Goal: Information Seeking & Learning: Compare options

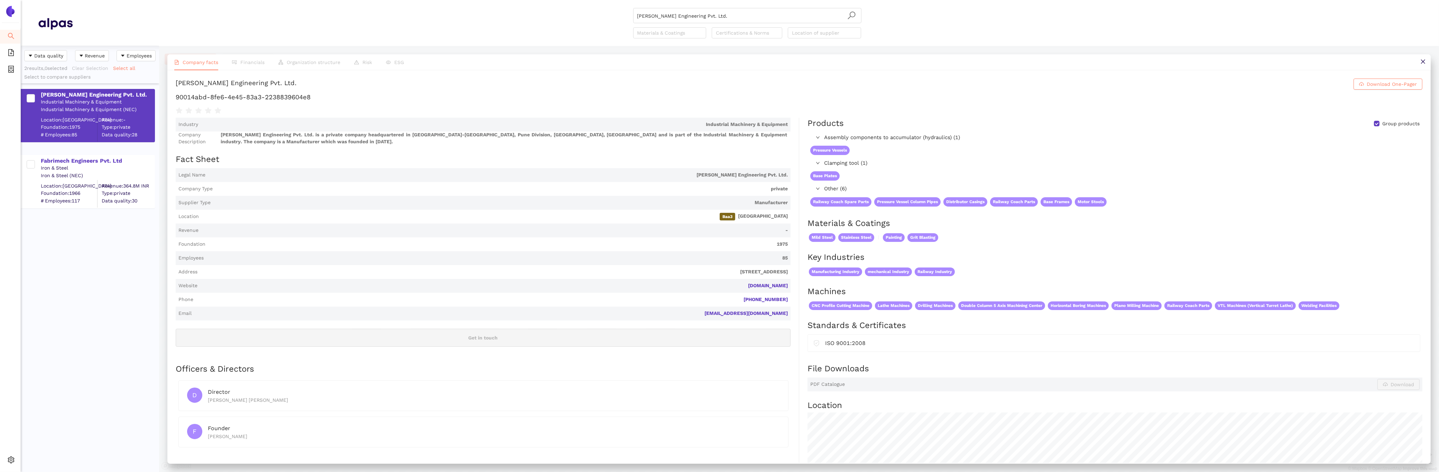
scroll to position [426, 138]
click at [66, 160] on div "Fabrimech Engineers Pvt. Ltd" at bounding box center [97, 161] width 113 height 8
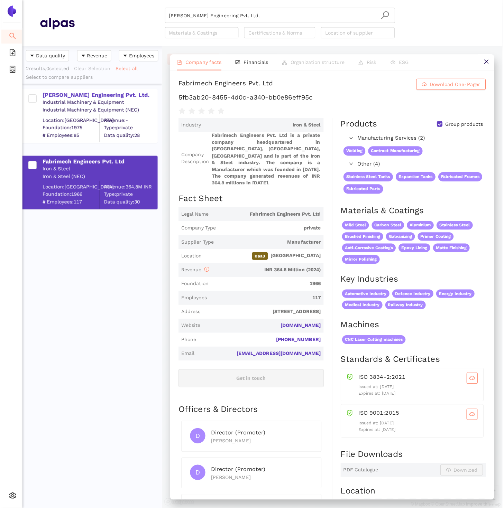
scroll to position [462, 138]
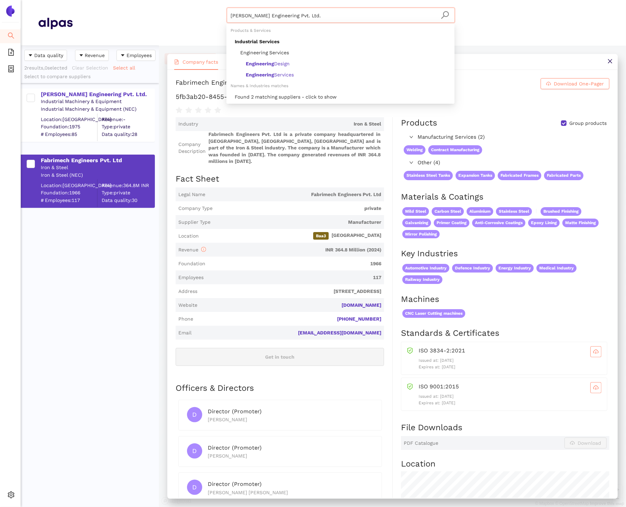
drag, startPoint x: 305, startPoint y: 16, endPoint x: 123, endPoint y: -29, distance: 187.7
click at [123, 0] on html "Search eSourcing Templates eSourcing Projects Settings [PERSON_NAME] Engineerin…" at bounding box center [313, 253] width 626 height 507
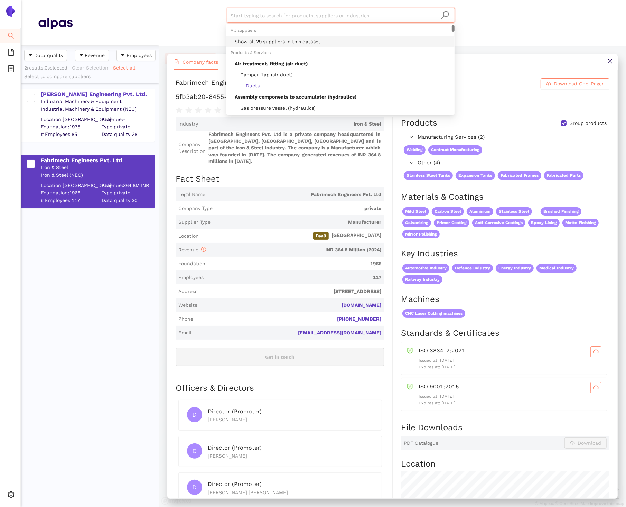
click at [299, 40] on div "Show all 29 suppliers in this dataset" at bounding box center [343, 42] width 216 height 8
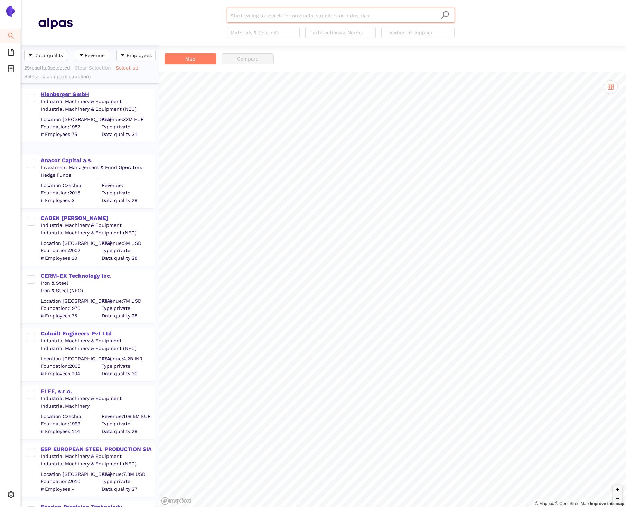
click at [83, 94] on div "Kienberger GmbH" at bounding box center [97, 95] width 113 height 8
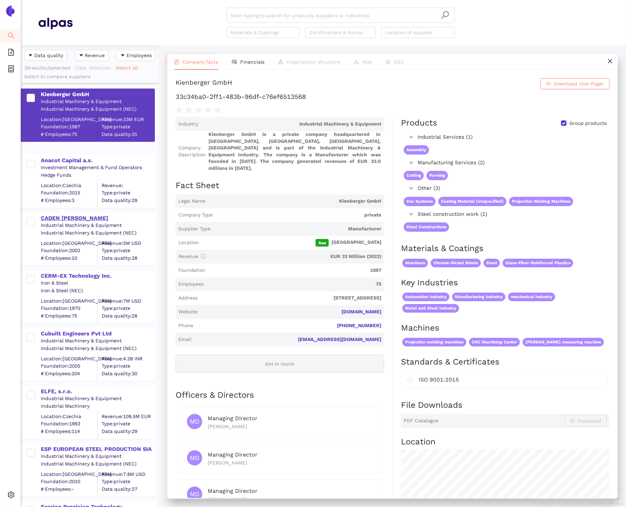
click at [70, 219] on div "CADEN [PERSON_NAME]" at bounding box center [97, 218] width 113 height 8
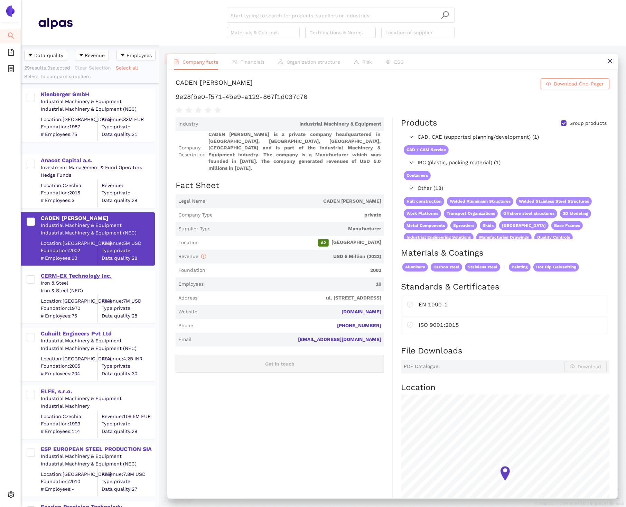
click at [71, 277] on div "CERM-EX Technology Inc." at bounding box center [97, 276] width 113 height 8
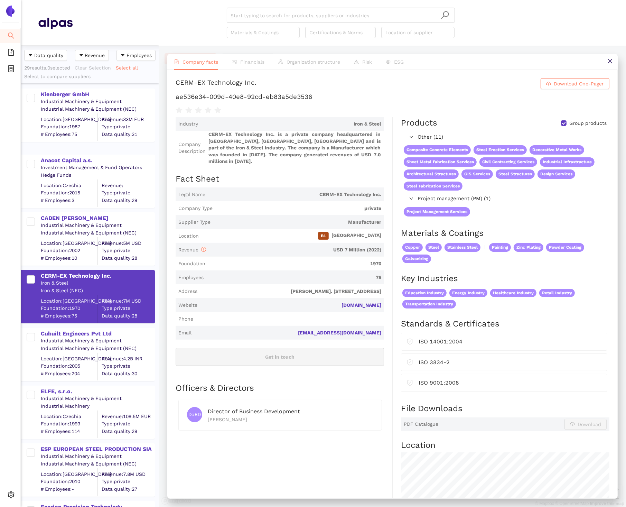
click at [55, 334] on div "Cubuilt Engineers Pvt Ltd" at bounding box center [97, 334] width 113 height 8
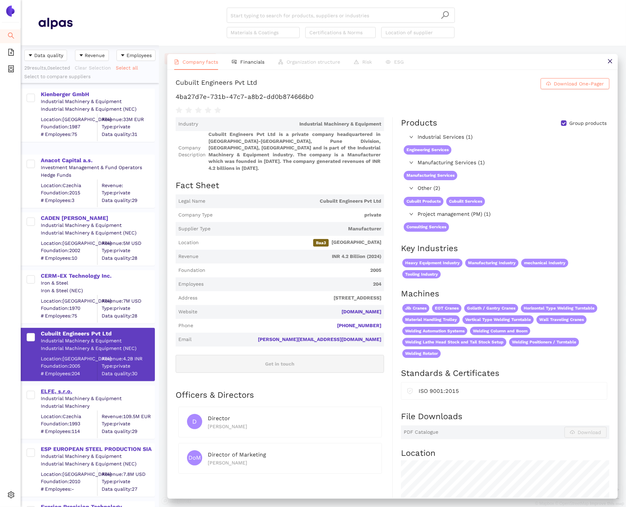
click at [52, 390] on div "ELFE, s.r.o." at bounding box center [97, 392] width 113 height 8
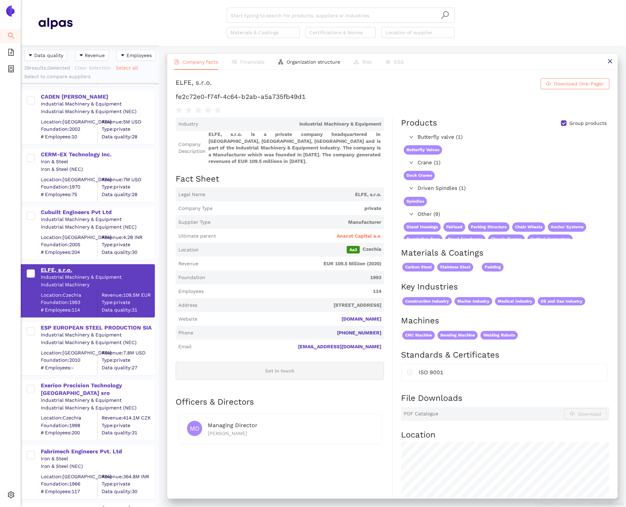
scroll to position [123, 0]
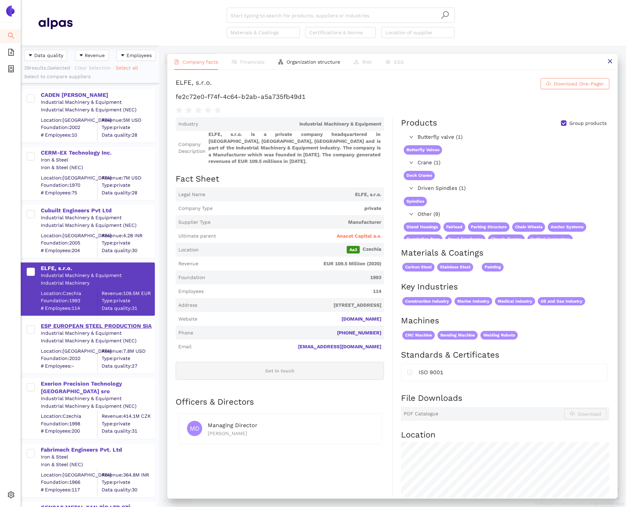
click at [56, 327] on div "ESP EUROPEAN STEEL PRODUCTION SIA" at bounding box center [97, 326] width 113 height 8
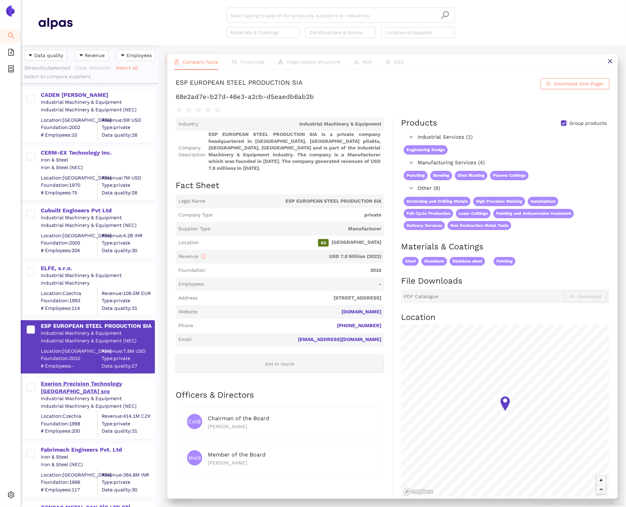
click at [52, 381] on div "Exerion Precision Technology [GEOGRAPHIC_DATA] sro" at bounding box center [97, 388] width 113 height 16
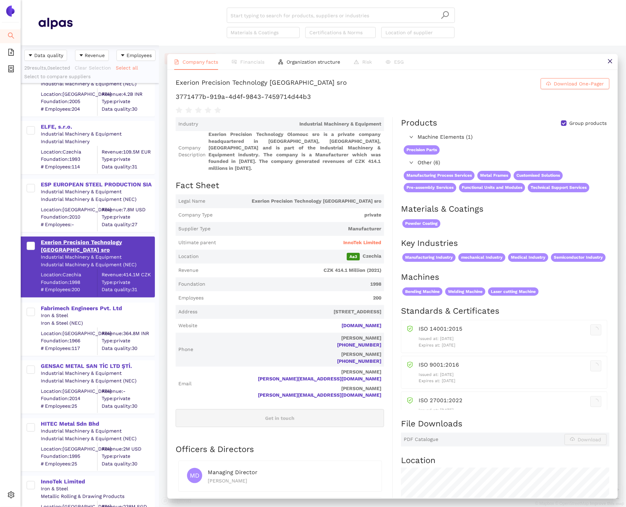
scroll to position [269, 0]
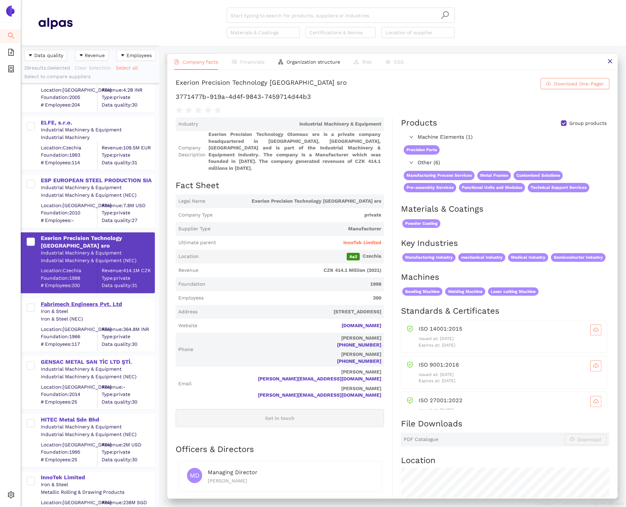
click at [65, 304] on div "Fabrimech Engineers Pvt. Ltd" at bounding box center [97, 305] width 113 height 8
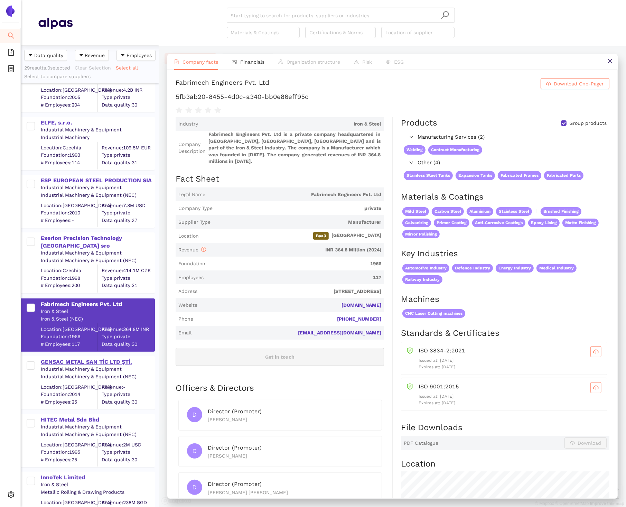
click at [62, 363] on div "GENSAC METAL SAN TİC LTD ŞTİ." at bounding box center [97, 362] width 113 height 8
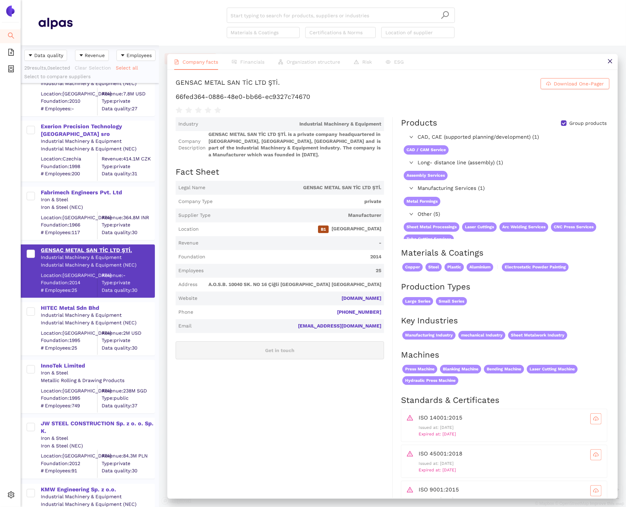
scroll to position [396, 0]
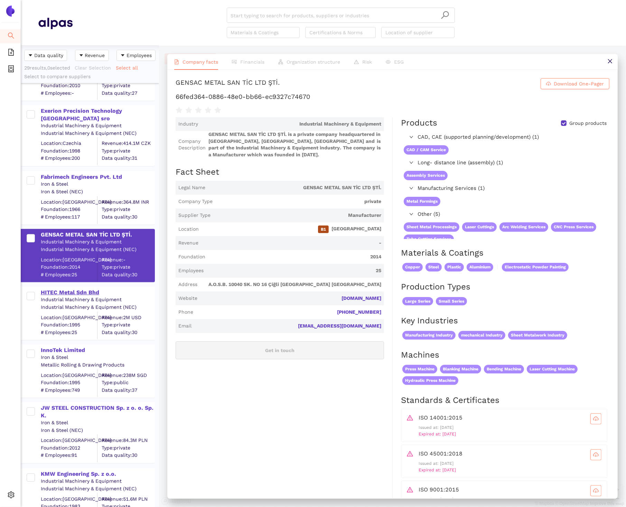
click at [72, 294] on div "HITEC Metal Sdn Bhd" at bounding box center [97, 293] width 113 height 8
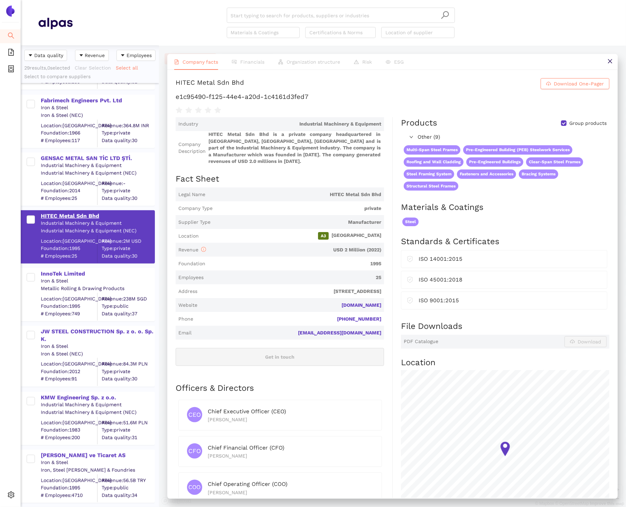
scroll to position [473, 0]
click at [66, 276] on div "InnoTek Limited" at bounding box center [97, 273] width 113 height 8
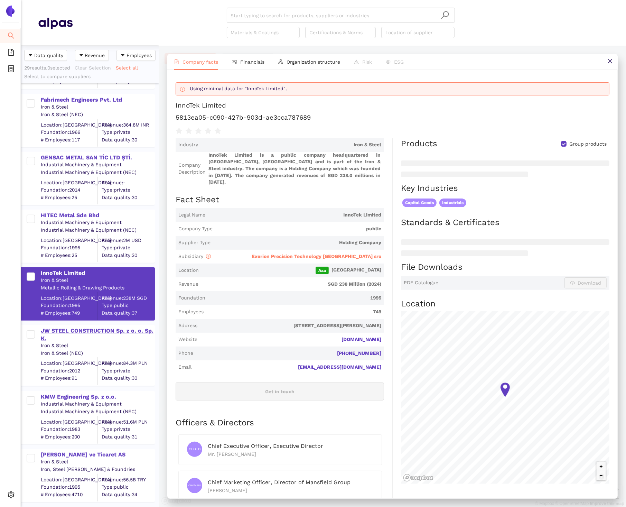
click at [68, 334] on div "JW STEEL CONSTRUCTION Sp. z o. o. Sp. K." at bounding box center [97, 335] width 113 height 16
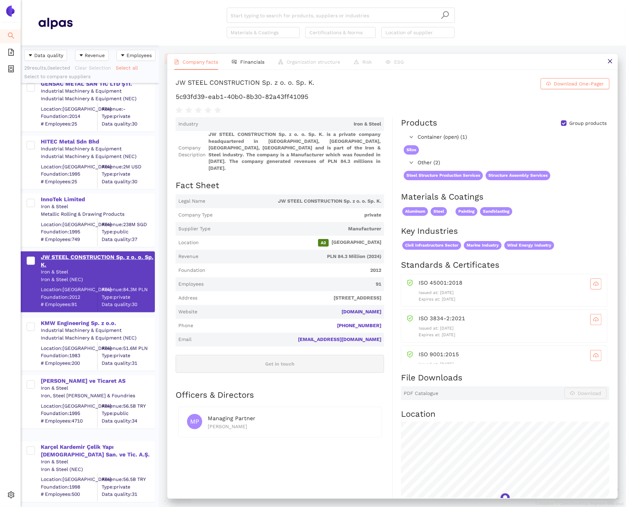
scroll to position [550, 0]
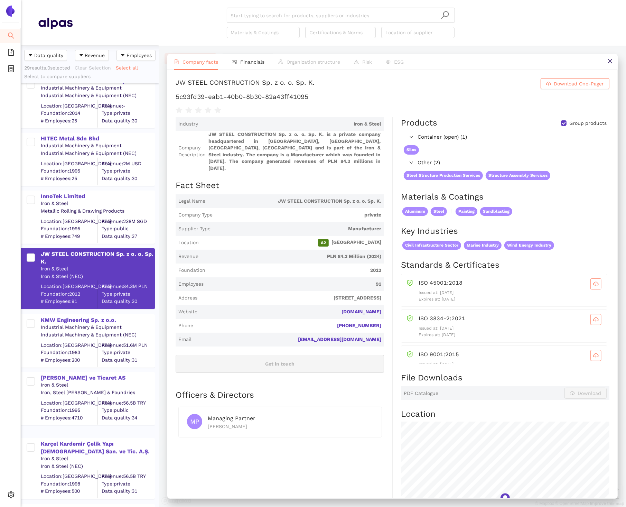
click at [65, 322] on div "KMW Engineering Sp. z o.o." at bounding box center [97, 320] width 113 height 8
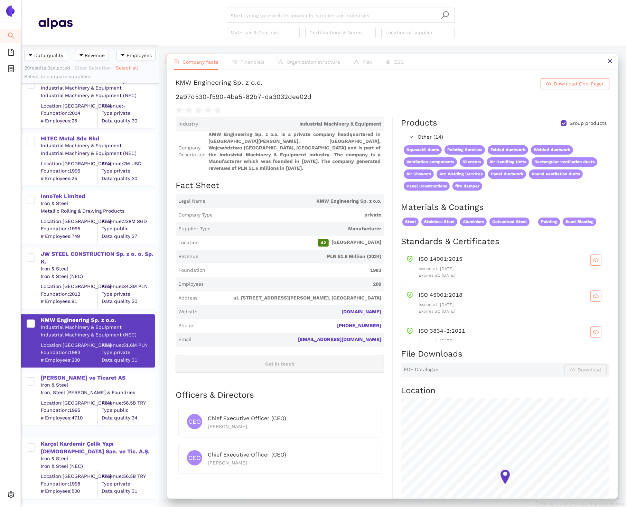
click at [10, 37] on icon "search" at bounding box center [11, 35] width 7 height 7
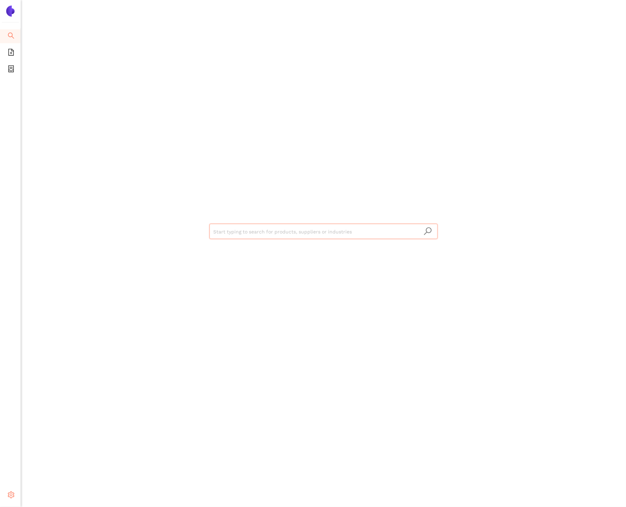
click at [12, 471] on icon "setting" at bounding box center [11, 494] width 7 height 7
click at [53, 446] on span "Internal Area" at bounding box center [50, 446] width 31 height 6
click at [231, 234] on input "search" at bounding box center [324, 231] width 220 height 15
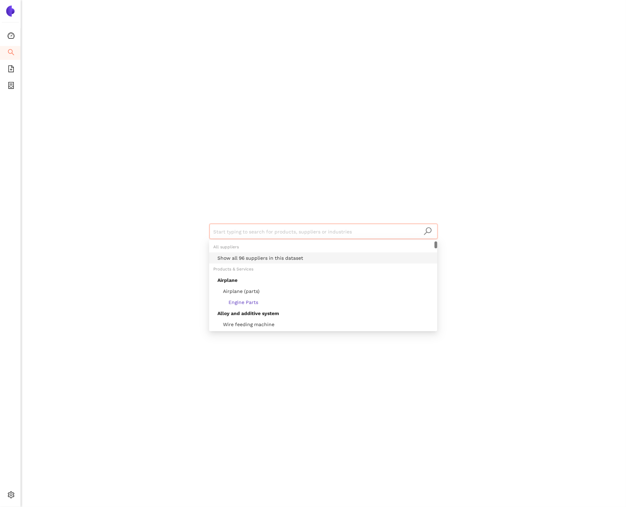
click at [250, 259] on div "Show all 96 suppliers in this dataset" at bounding box center [326, 258] width 216 height 8
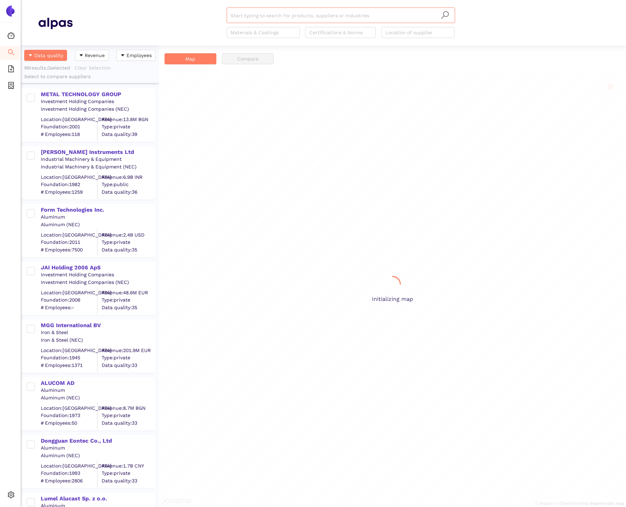
scroll to position [462, 138]
drag, startPoint x: 68, startPoint y: 94, endPoint x: 68, endPoint y: 173, distance: 78.8
click at [68, 94] on div "METAL TECHNOLOGY GROUP" at bounding box center [97, 95] width 113 height 8
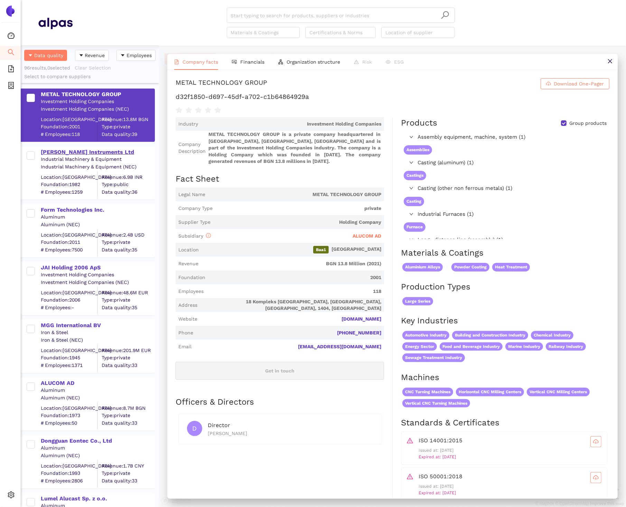
click at [63, 152] on div "Rishabh Instruments Ltd" at bounding box center [97, 152] width 113 height 8
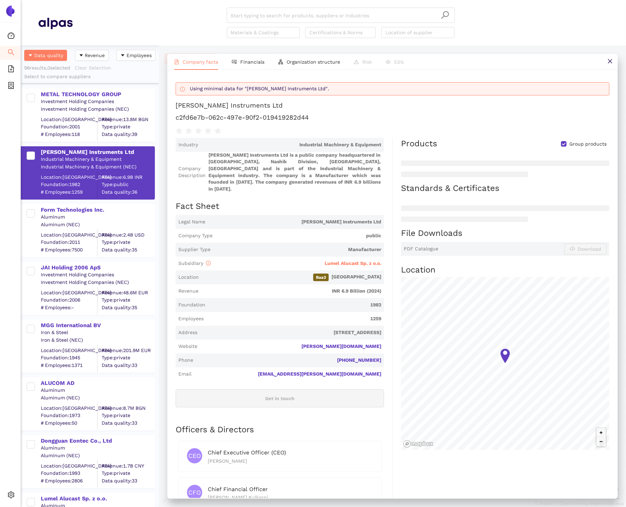
click at [67, 214] on div "Aluminum" at bounding box center [97, 217] width 113 height 7
click at [65, 208] on div "Form Technologies Inc." at bounding box center [97, 210] width 113 height 8
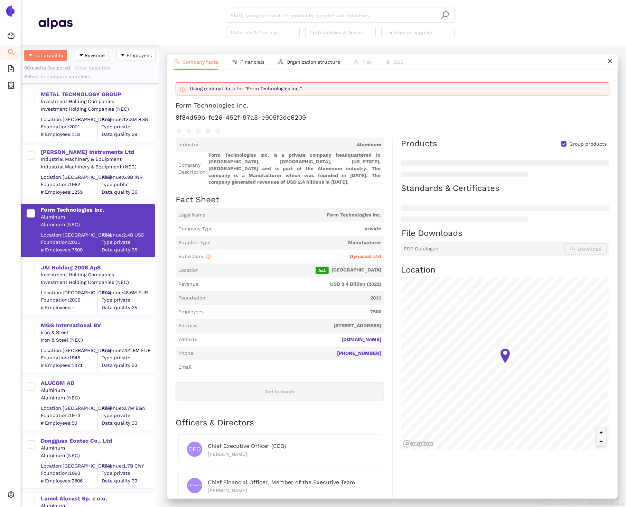
click at [75, 268] on div "JAI Holding 2006 ApS" at bounding box center [97, 268] width 113 height 8
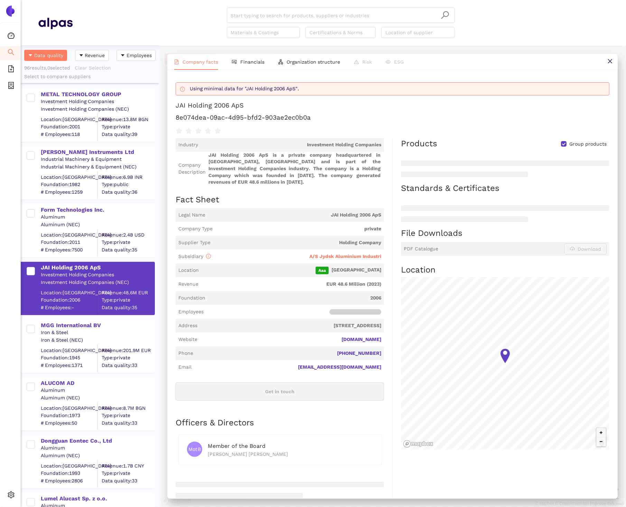
click at [74, 329] on div "Iron & Steel" at bounding box center [97, 332] width 113 height 7
click at [70, 322] on div "MGG International BV" at bounding box center [97, 326] width 113 height 8
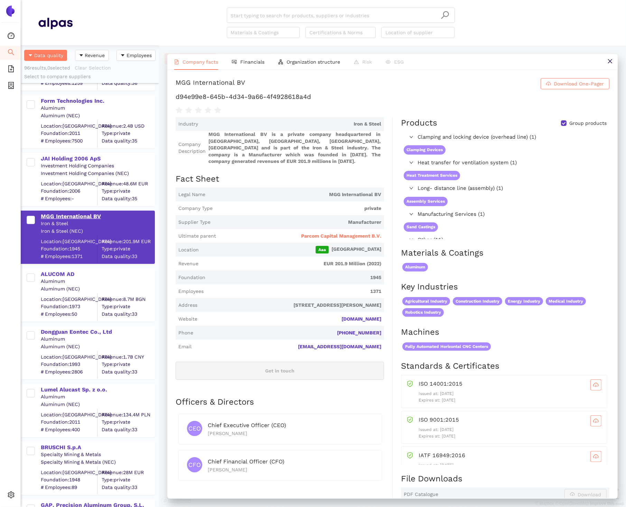
scroll to position [118, 0]
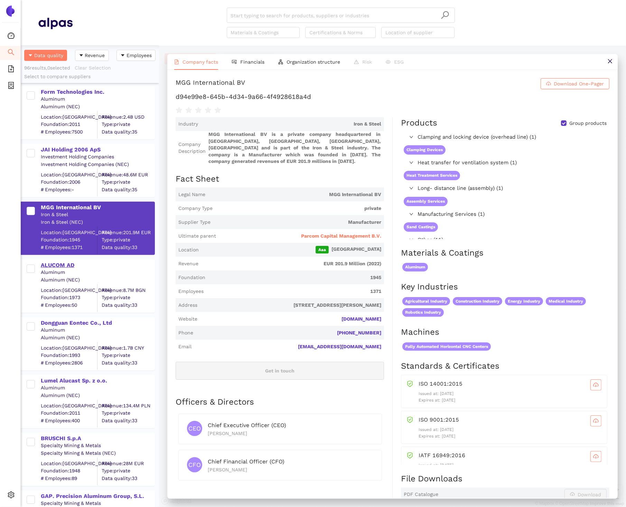
click at [65, 267] on div "ALUCOM AD" at bounding box center [97, 265] width 113 height 8
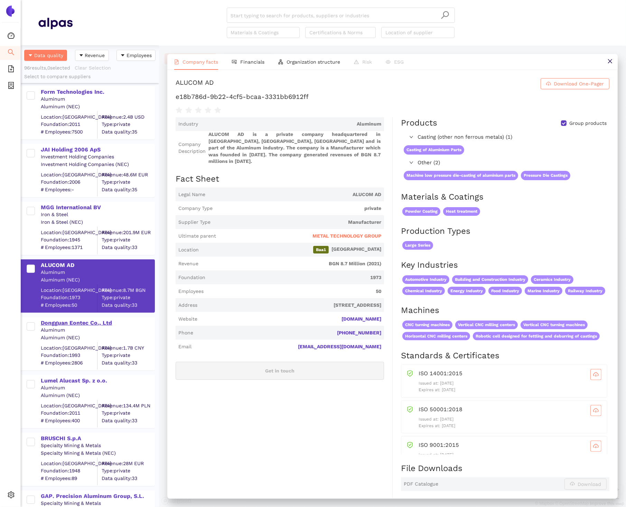
click at [73, 322] on div "Dongguan Eontec Co., Ltd" at bounding box center [97, 323] width 113 height 8
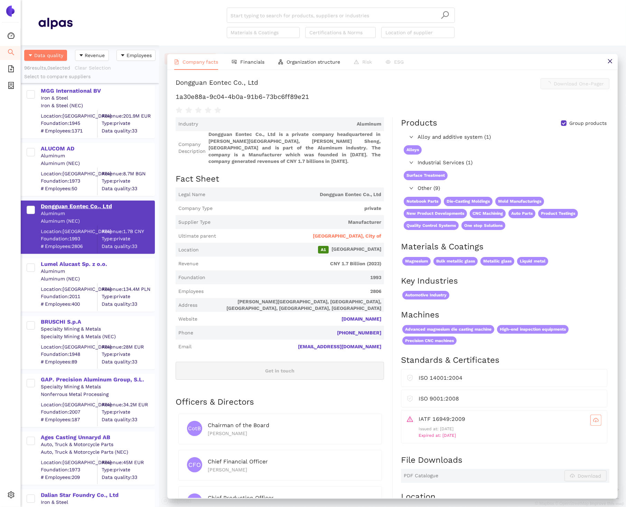
scroll to position [237, 0]
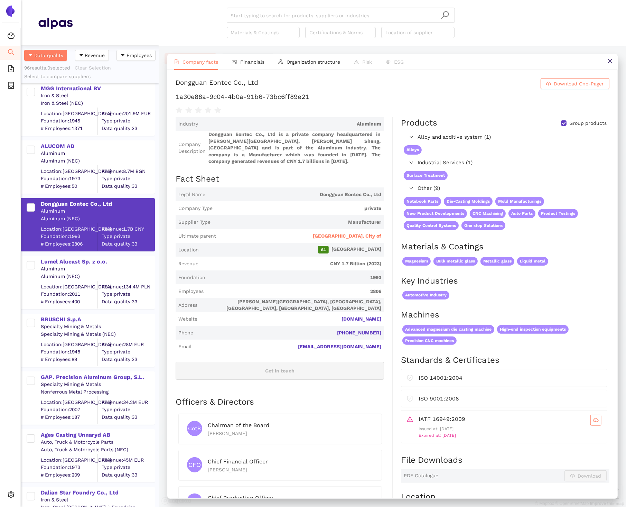
click at [62, 261] on div "Lumel Alucast Sp. z o.o." at bounding box center [97, 262] width 113 height 8
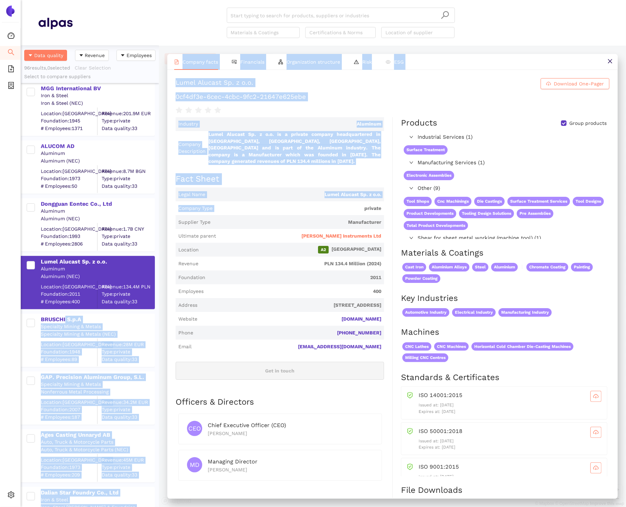
drag, startPoint x: 65, startPoint y: 322, endPoint x: 261, endPoint y: 204, distance: 229.4
click at [261, 204] on div "Data quality Revenue Employees 96 results, 0 selected Clear Selection Select to…" at bounding box center [323, 276] width 605 height 461
click at [261, 204] on span "Company Type private" at bounding box center [280, 208] width 209 height 14
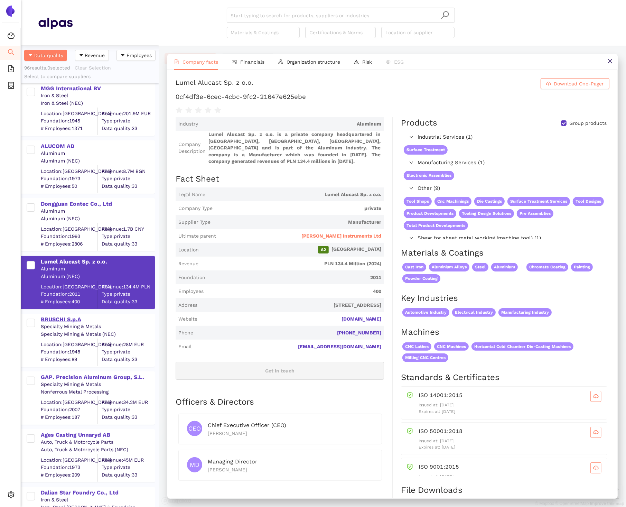
click at [61, 320] on div "BRUSCHI S.p.A" at bounding box center [97, 320] width 113 height 8
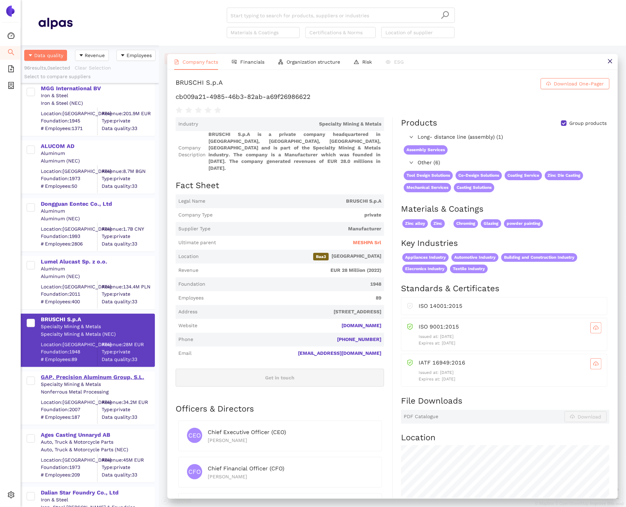
click at [72, 377] on div "GAP. Precision Aluminum Group, S.L." at bounding box center [97, 377] width 113 height 8
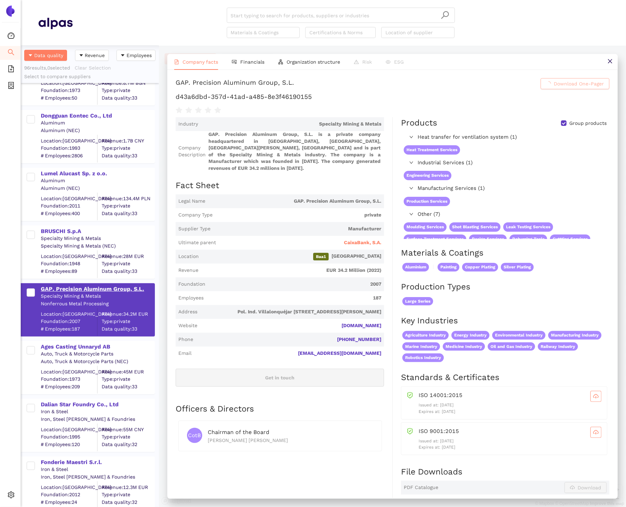
scroll to position [357, 0]
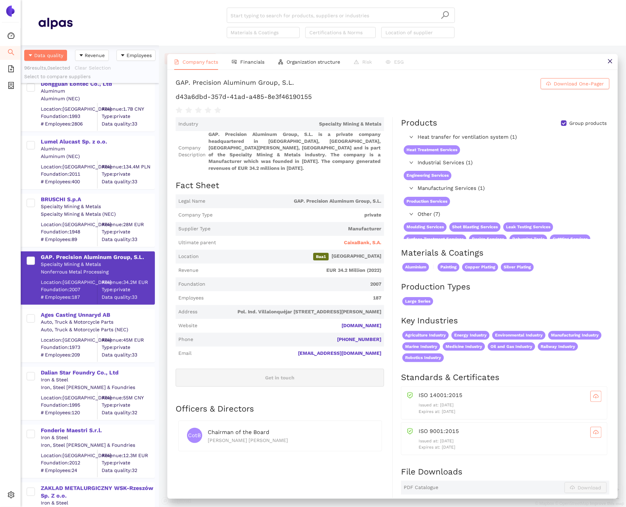
click at [67, 311] on div "Ages Casting Unnaryd AB" at bounding box center [97, 315] width 113 height 8
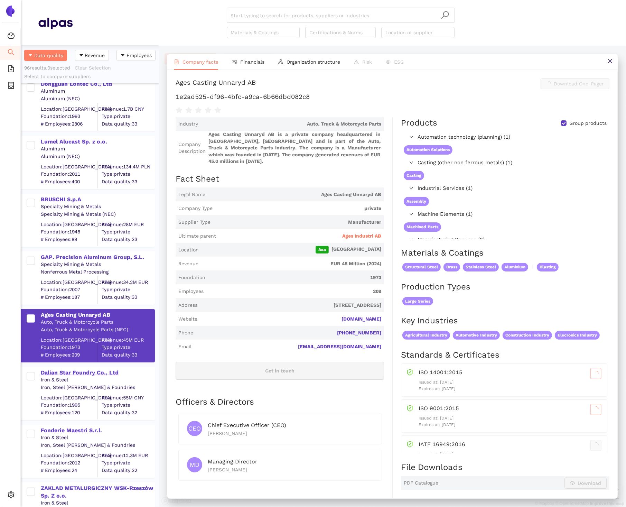
click at [74, 371] on div "Dalian Star Foundry Co., Ltd" at bounding box center [97, 373] width 113 height 8
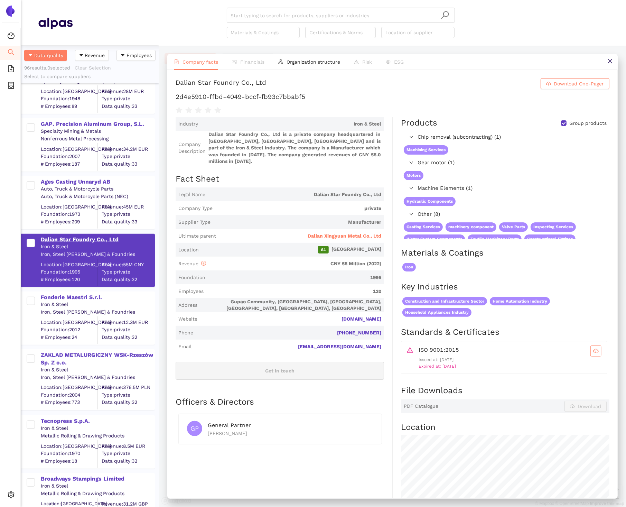
scroll to position [493, 0]
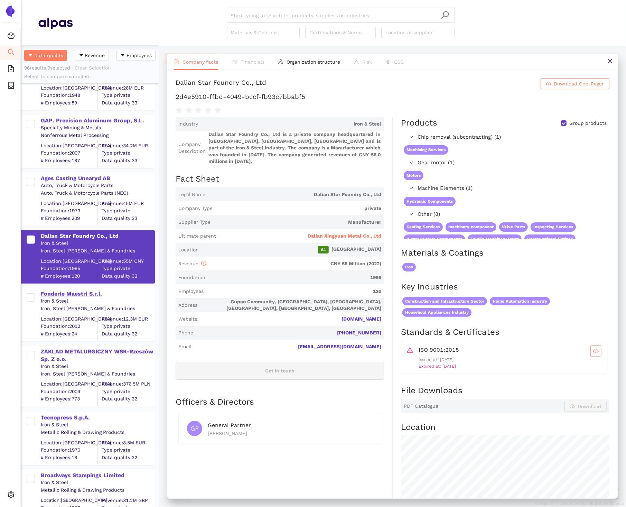
click at [66, 295] on div "Fonderie Maestri S.r.l." at bounding box center [97, 294] width 113 height 8
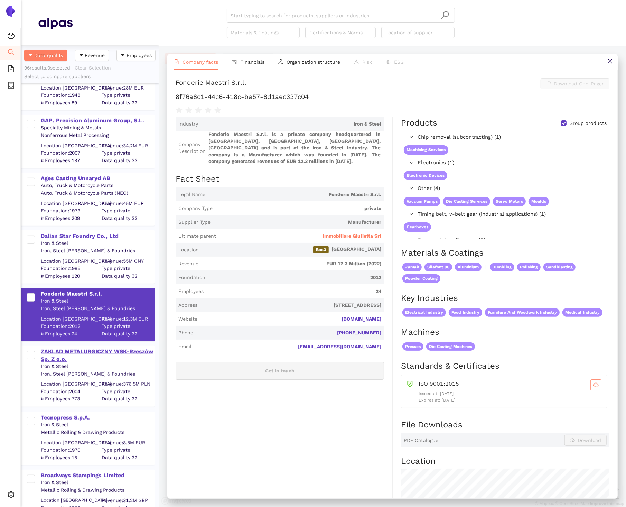
click at [67, 349] on div "ZAKLAD METALURGICZNY WSK-Rzeszów Sp. Z o.o." at bounding box center [97, 356] width 113 height 16
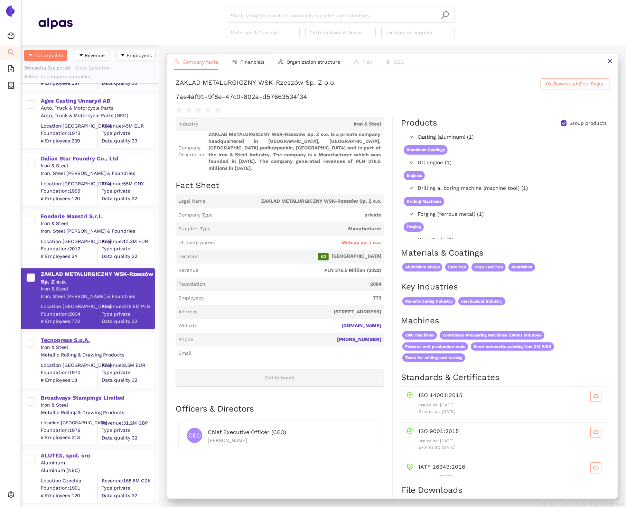
click at [61, 337] on div "Tecnopress S.p.A." at bounding box center [97, 340] width 113 height 8
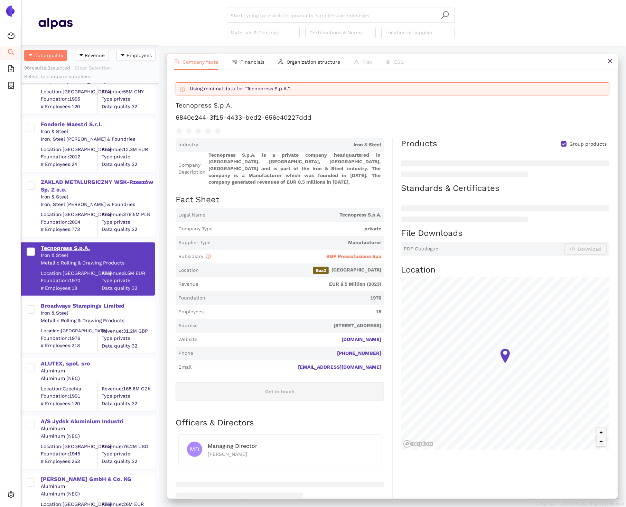
scroll to position [668, 0]
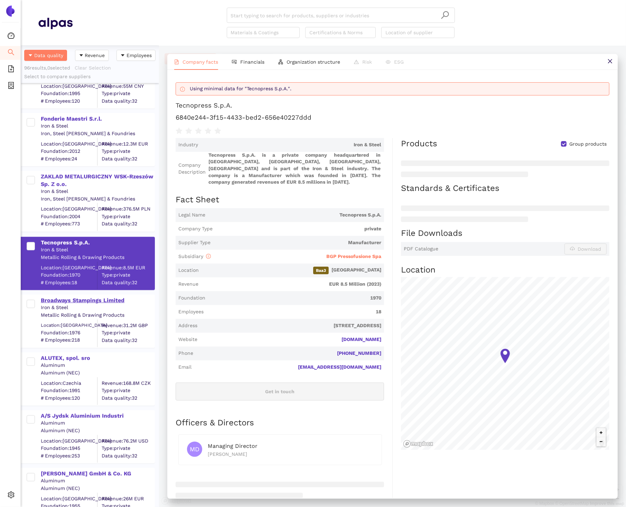
click at [60, 297] on div "Broadways Stampings Limited" at bounding box center [97, 301] width 113 height 8
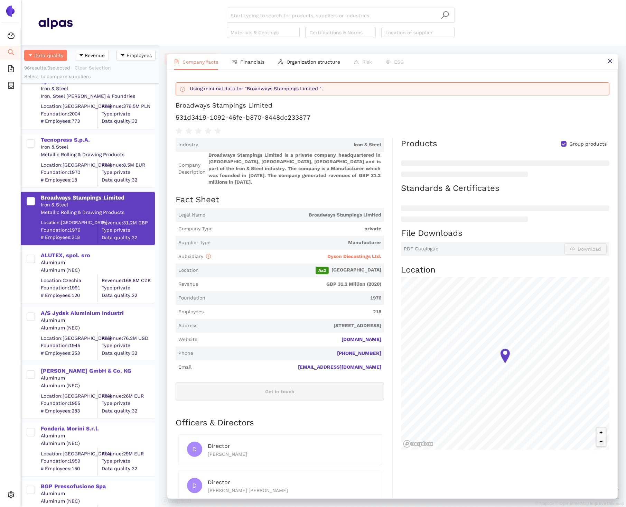
scroll to position [770, 0]
click at [61, 252] on div "ALUTEX, spol. sro" at bounding box center [97, 256] width 113 height 8
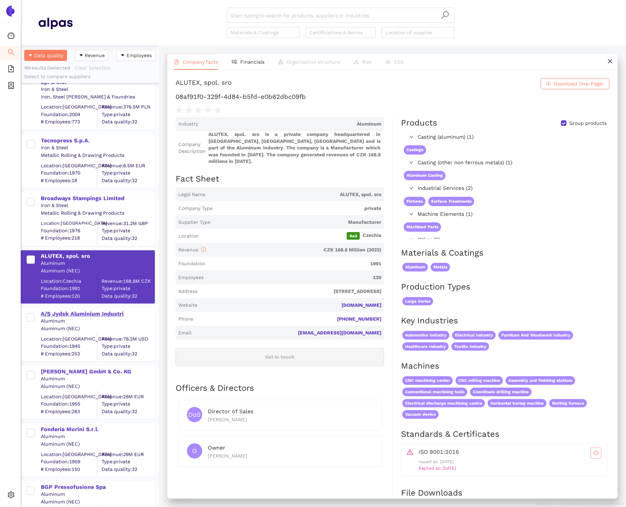
click at [63, 314] on div "A/S Jydsk Aluminium Industri" at bounding box center [97, 314] width 113 height 8
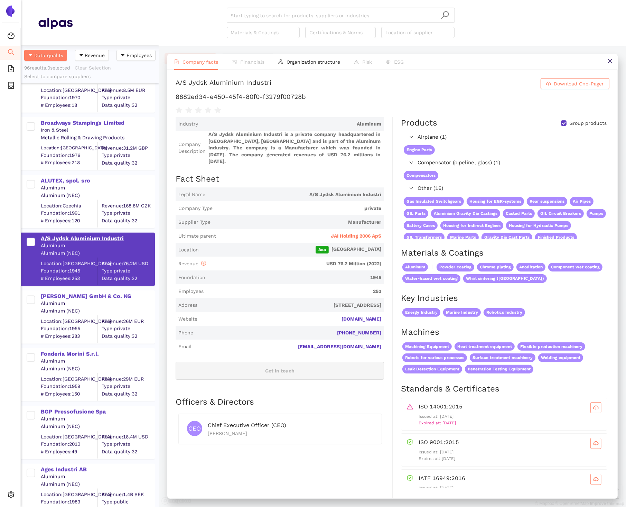
scroll to position [845, 0]
click at [58, 296] on div "Johann Grohmann GmbH & Co. KG" at bounding box center [97, 298] width 113 height 8
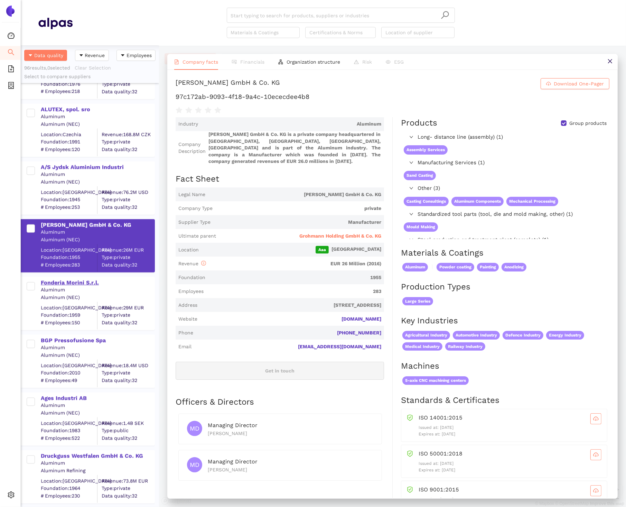
click at [55, 285] on div "Fonderia Morini S.r.l." at bounding box center [97, 283] width 113 height 8
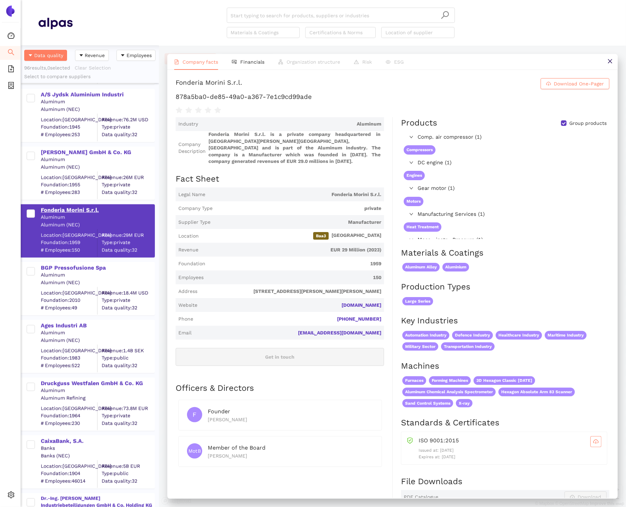
scroll to position [1014, 0]
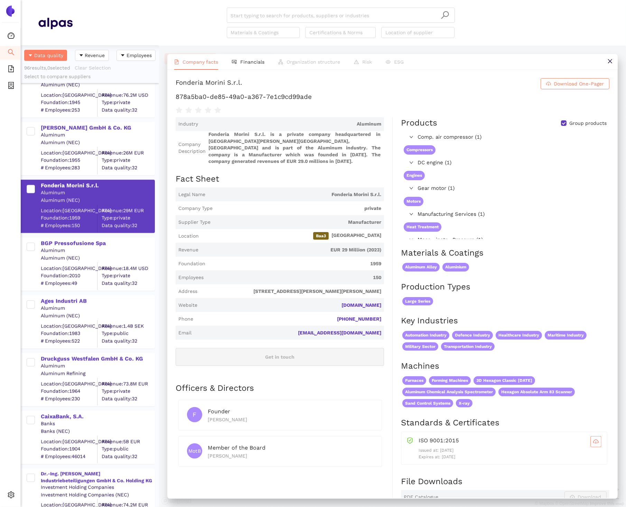
click at [46, 247] on div "Aluminum" at bounding box center [97, 250] width 113 height 7
click at [47, 238] on div "BGP Pressofusione Spa Aluminum Aluminum (NEC) Location: Italy Foundation: 2010 …" at bounding box center [88, 264] width 134 height 53
click at [47, 240] on div "BGP Pressofusione Spa" at bounding box center [97, 244] width 113 height 8
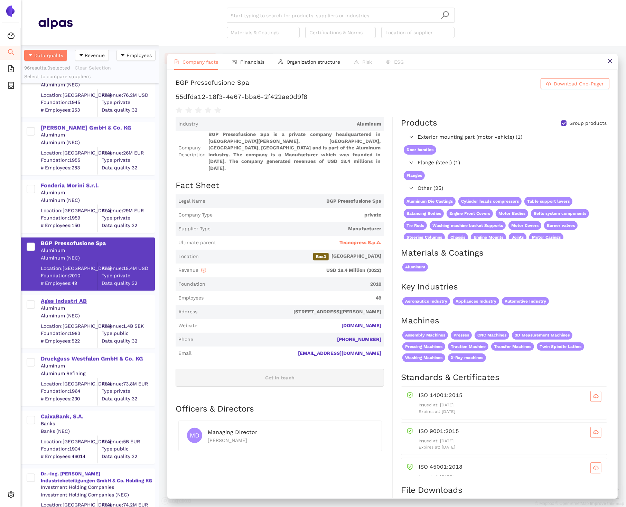
click at [61, 301] on div "Ages Industri AB" at bounding box center [97, 301] width 113 height 8
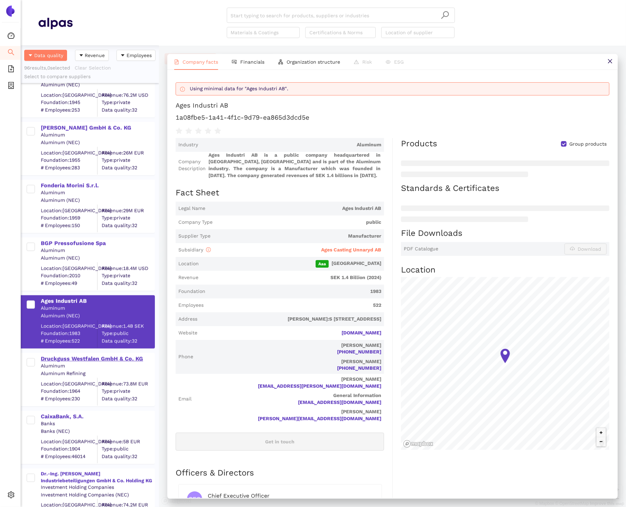
click at [71, 356] on div "Druckguss Westfalen GmbH & Co. KG" at bounding box center [97, 359] width 113 height 8
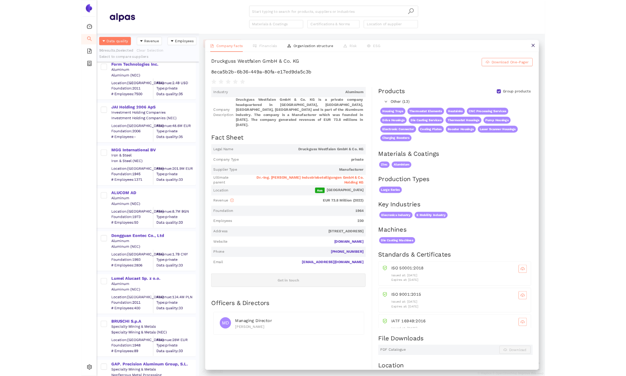
scroll to position [124, 0]
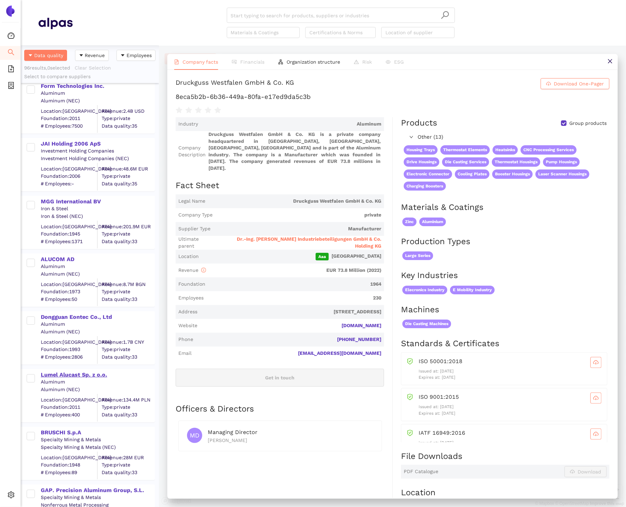
click at [85, 372] on div "Lumel Alucast Sp. z o.o." at bounding box center [97, 375] width 113 height 8
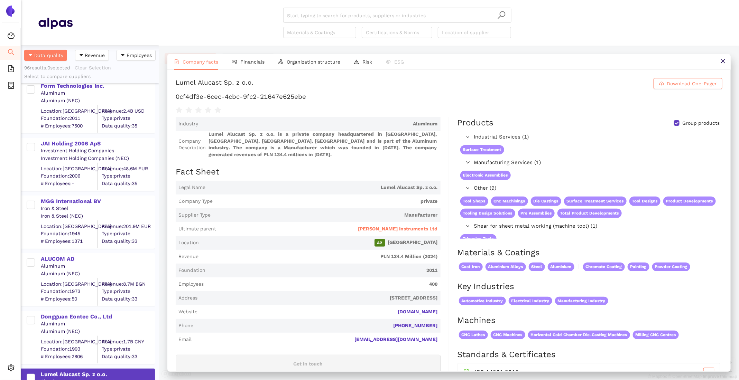
scroll to position [335, 138]
